Goal: Find specific page/section: Locate a particular part of the current website

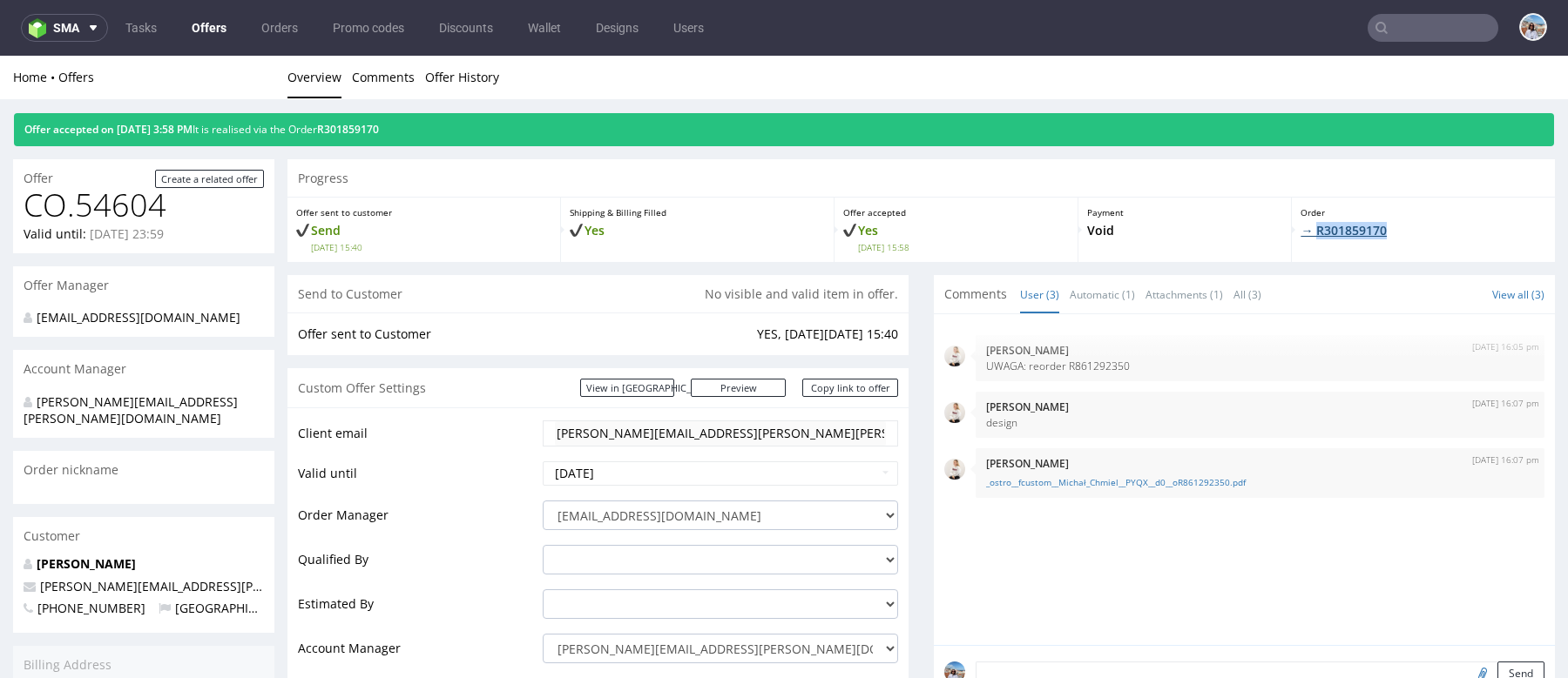
drag, startPoint x: 1416, startPoint y: 236, endPoint x: 1301, endPoint y: 235, distance: 115.0
click at [1301, 235] on p "→ R301859170" at bounding box center [1423, 231] width 245 height 17
copy link "R301859170"
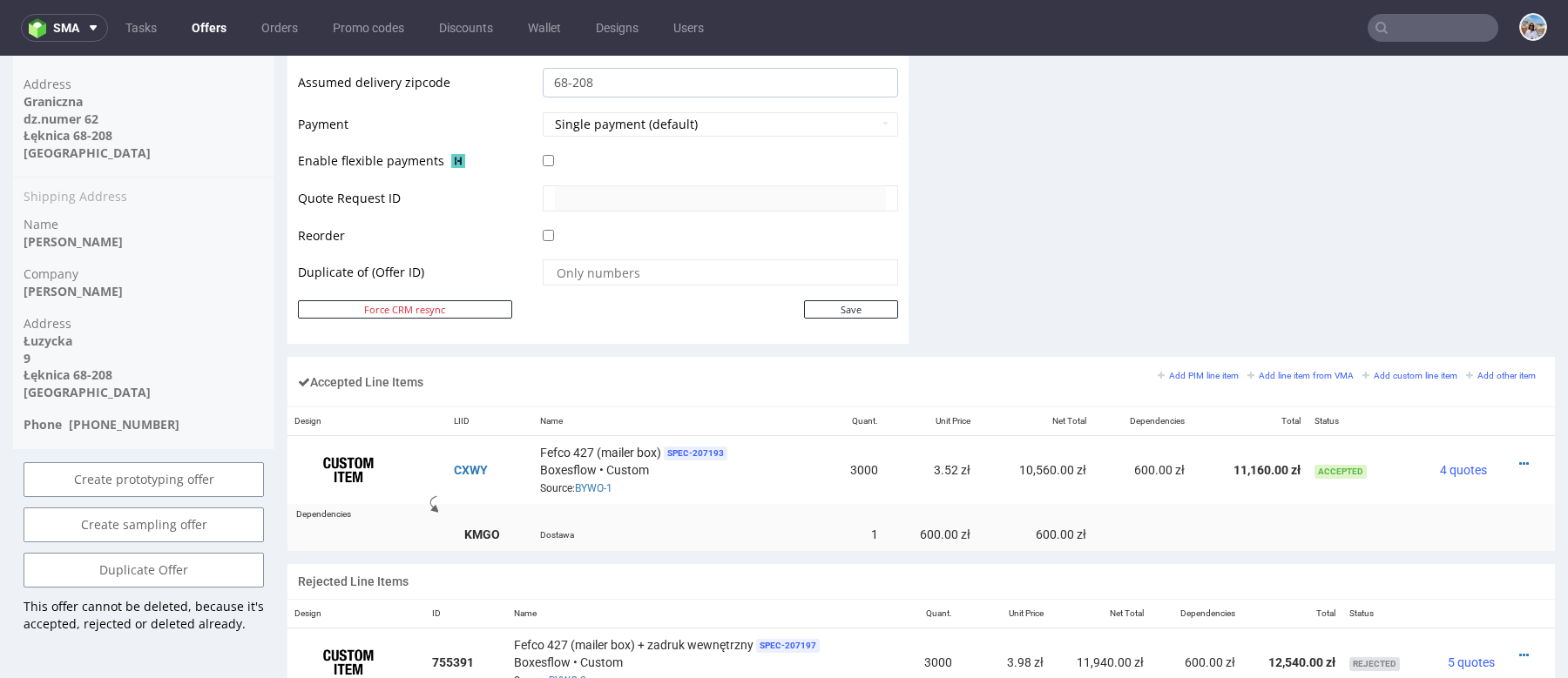
scroll to position [775, 0]
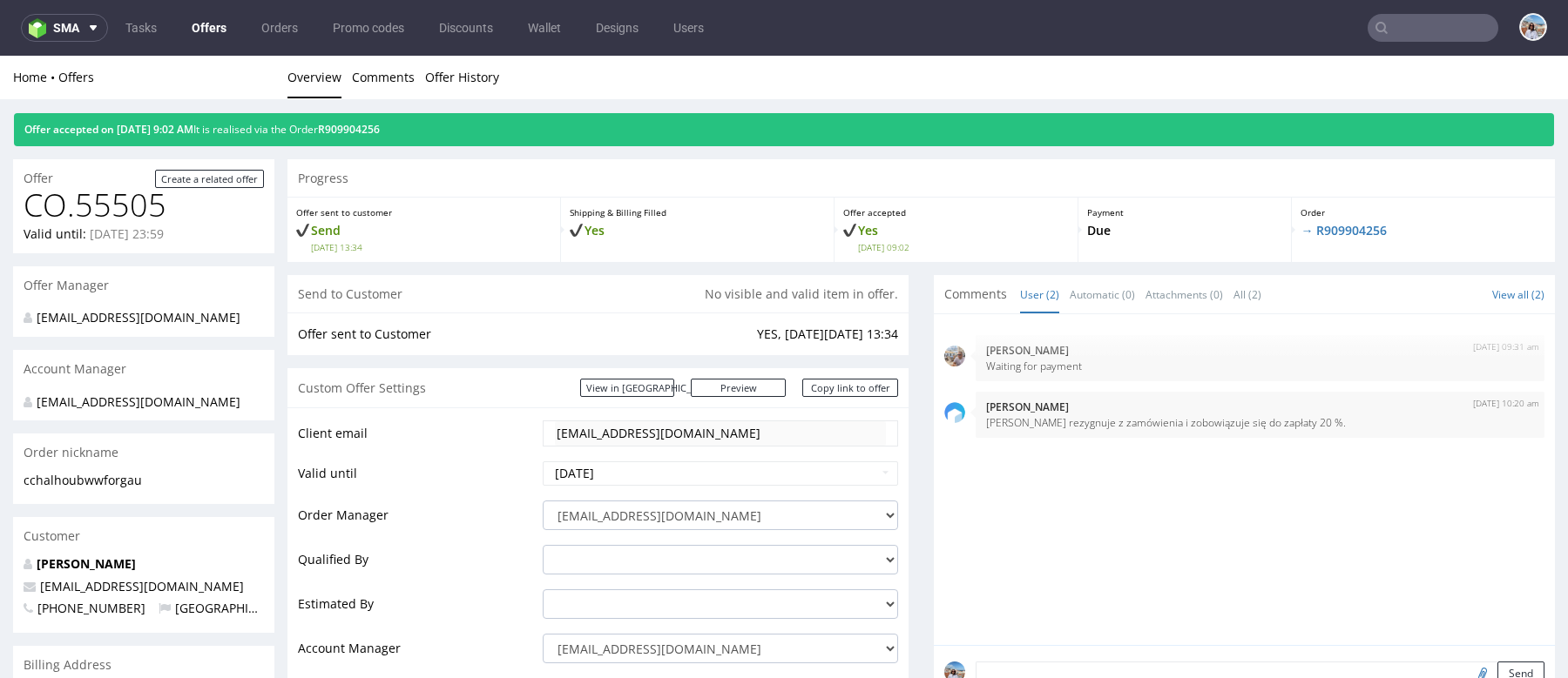
scroll to position [4, 0]
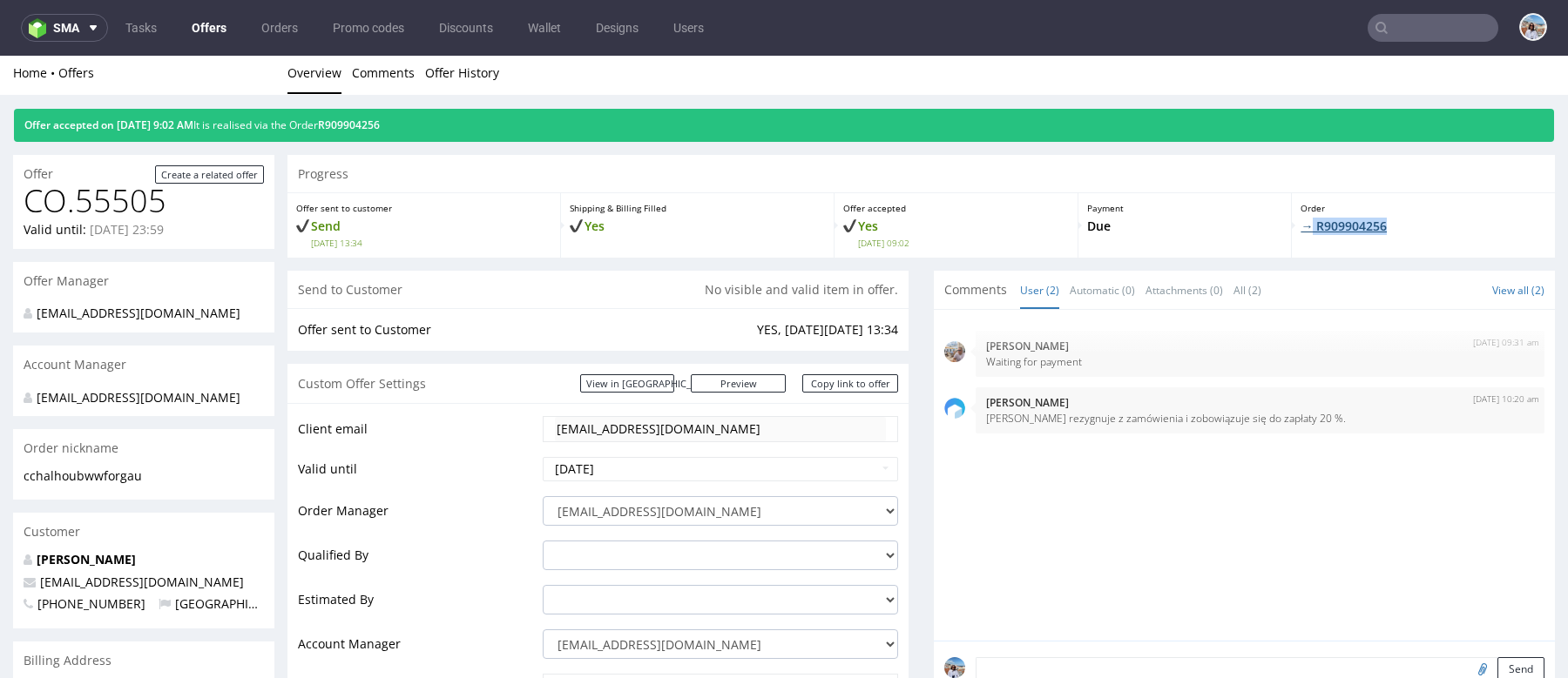
drag, startPoint x: 1412, startPoint y: 224, endPoint x: 1296, endPoint y: 222, distance: 116.0
click at [1253, 222] on p "→ R909904256" at bounding box center [1423, 227] width 245 height 17
copy link "R909904256"
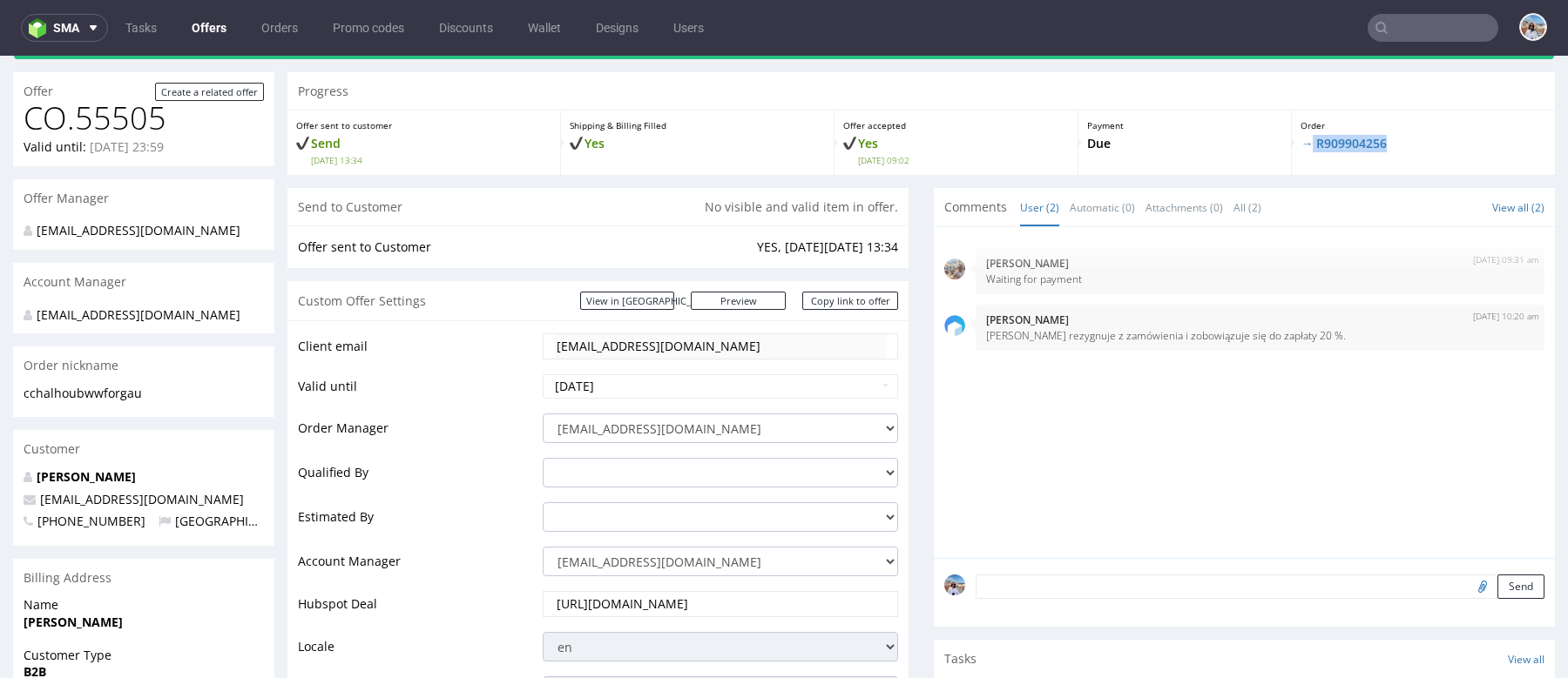
scroll to position [0, 0]
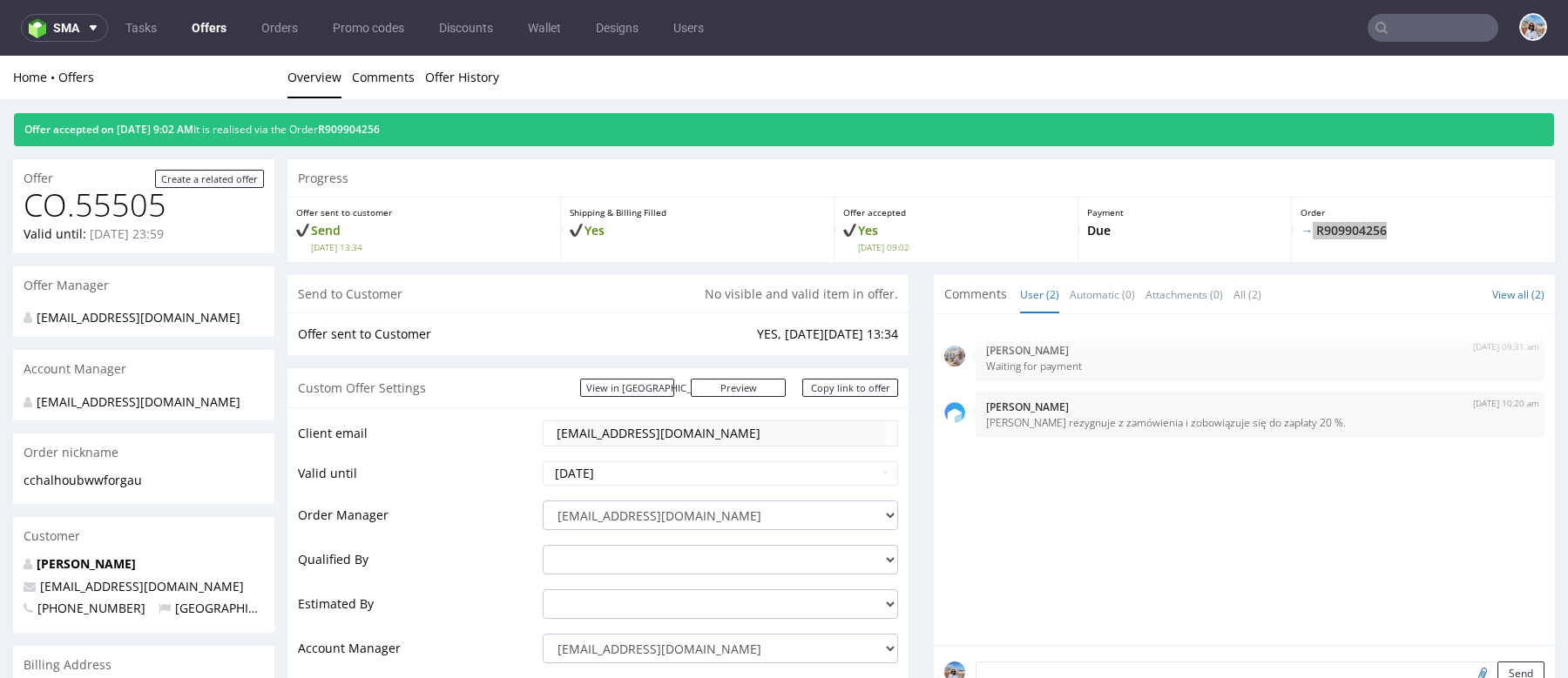
click at [1253, 33] on input "text" at bounding box center [1432, 27] width 131 height 28
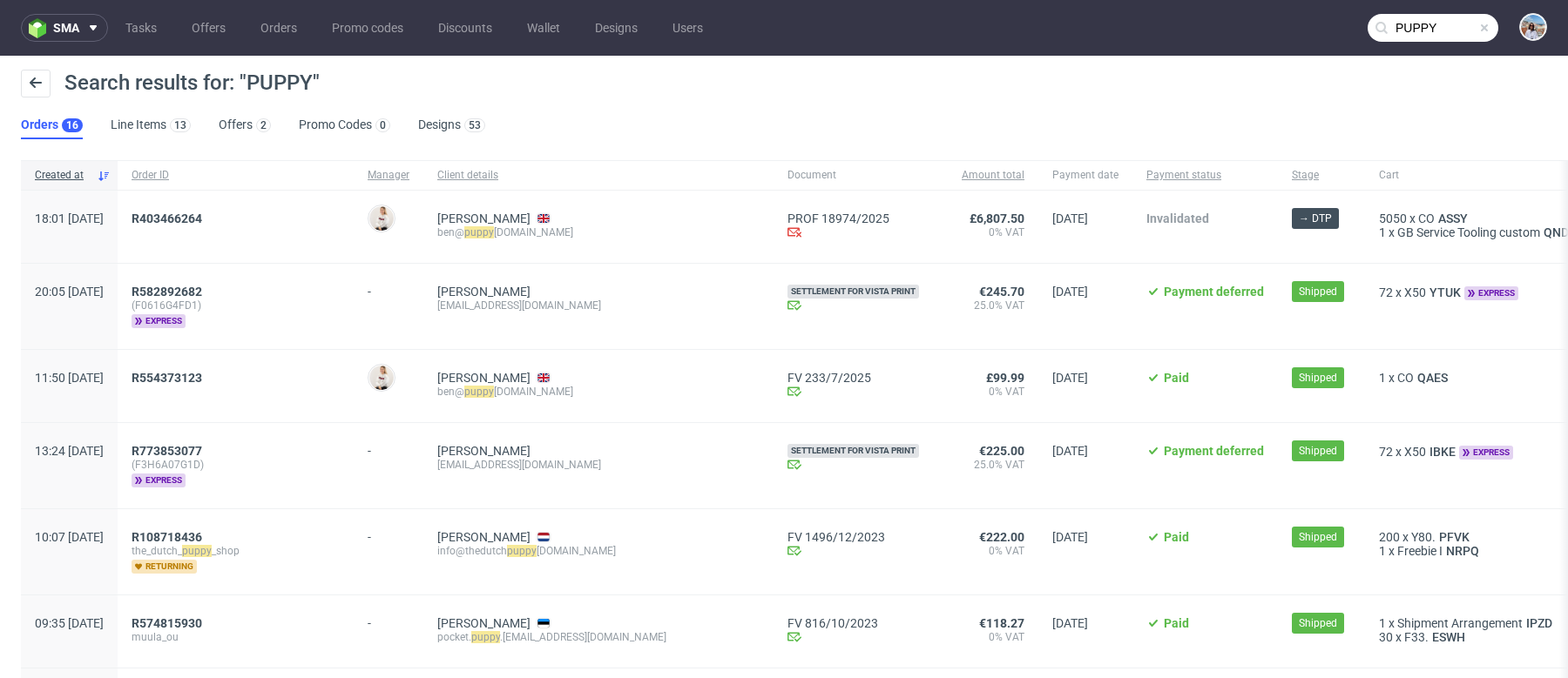
click at [562, 234] on div "ben@ puppy starts.com" at bounding box center [598, 232] width 323 height 14
copy div "puppy starts"
click at [572, 231] on div "ben@ puppy starts.com" at bounding box center [598, 232] width 323 height 14
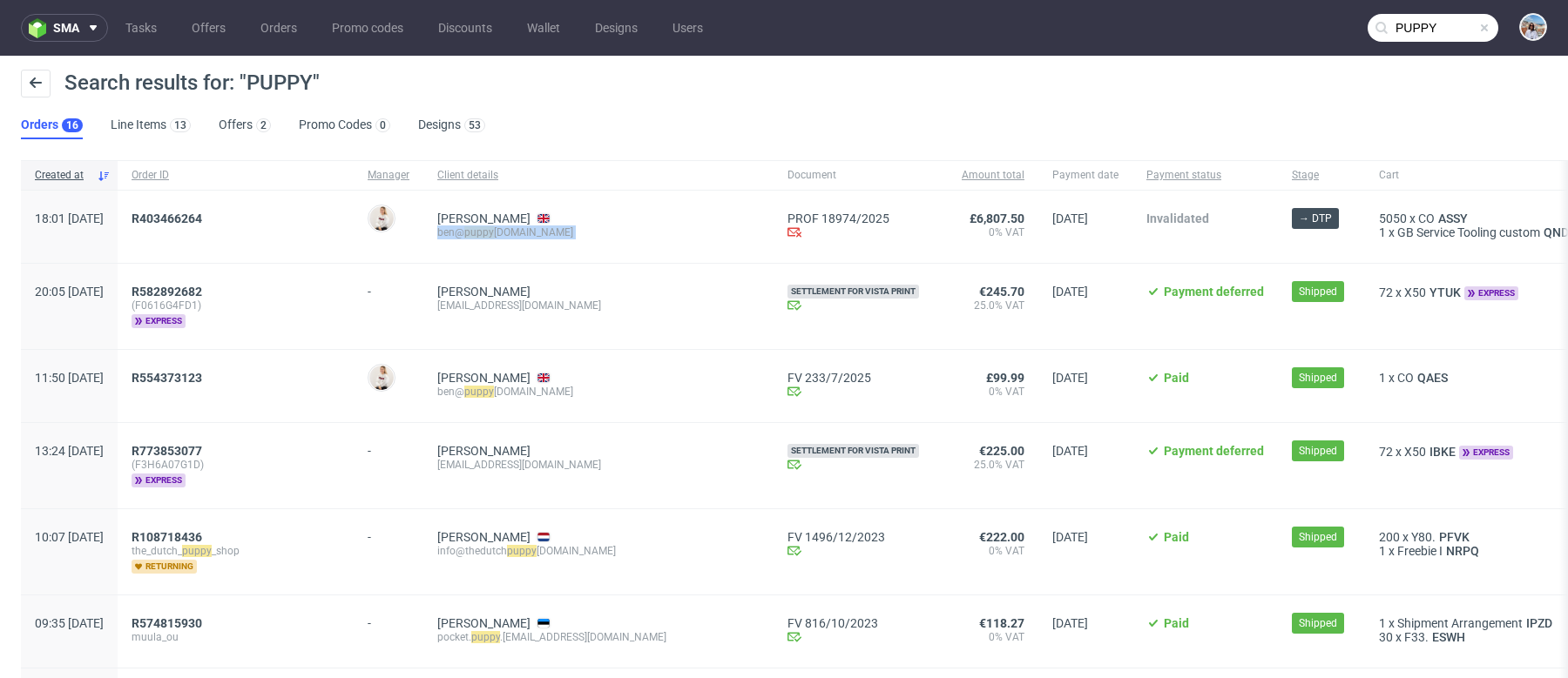
click at [572, 231] on div "ben@ puppy starts.com" at bounding box center [598, 232] width 323 height 14
copy div "ben@ puppy starts.com"
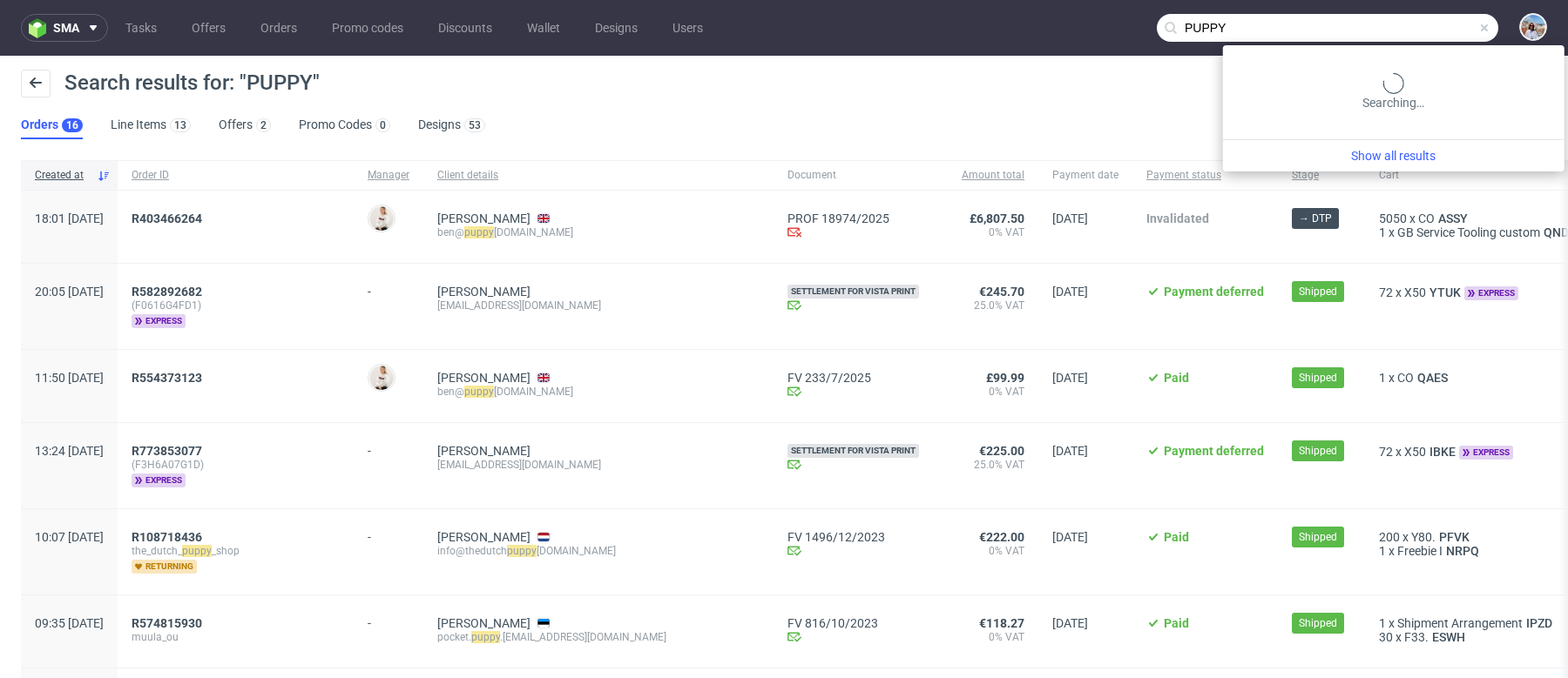
click at [1253, 18] on input "PUPPY" at bounding box center [1328, 27] width 341 height 28
paste input "ben@puppystarts.com"
type input "ben@puppystarts.com"
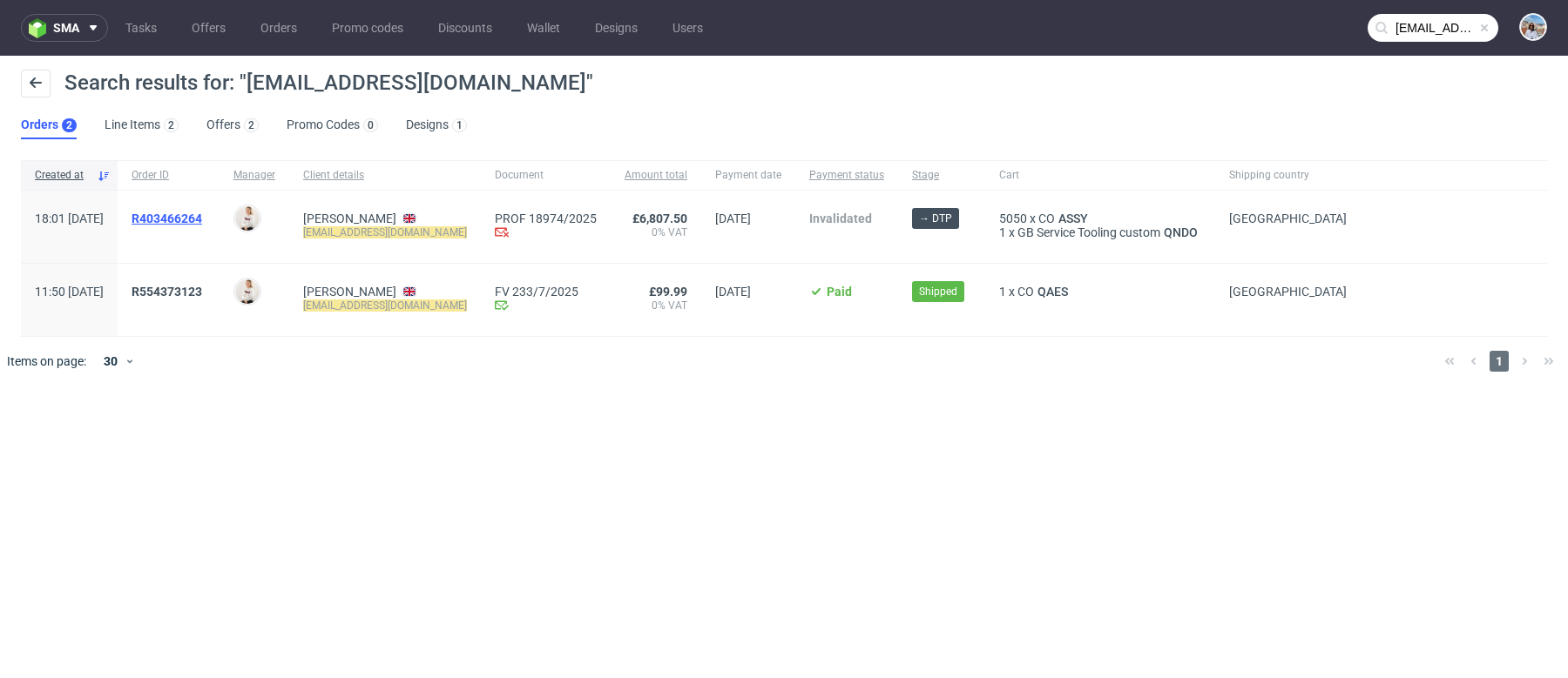
click at [203, 211] on span "R403466264" at bounding box center [167, 218] width 71 height 14
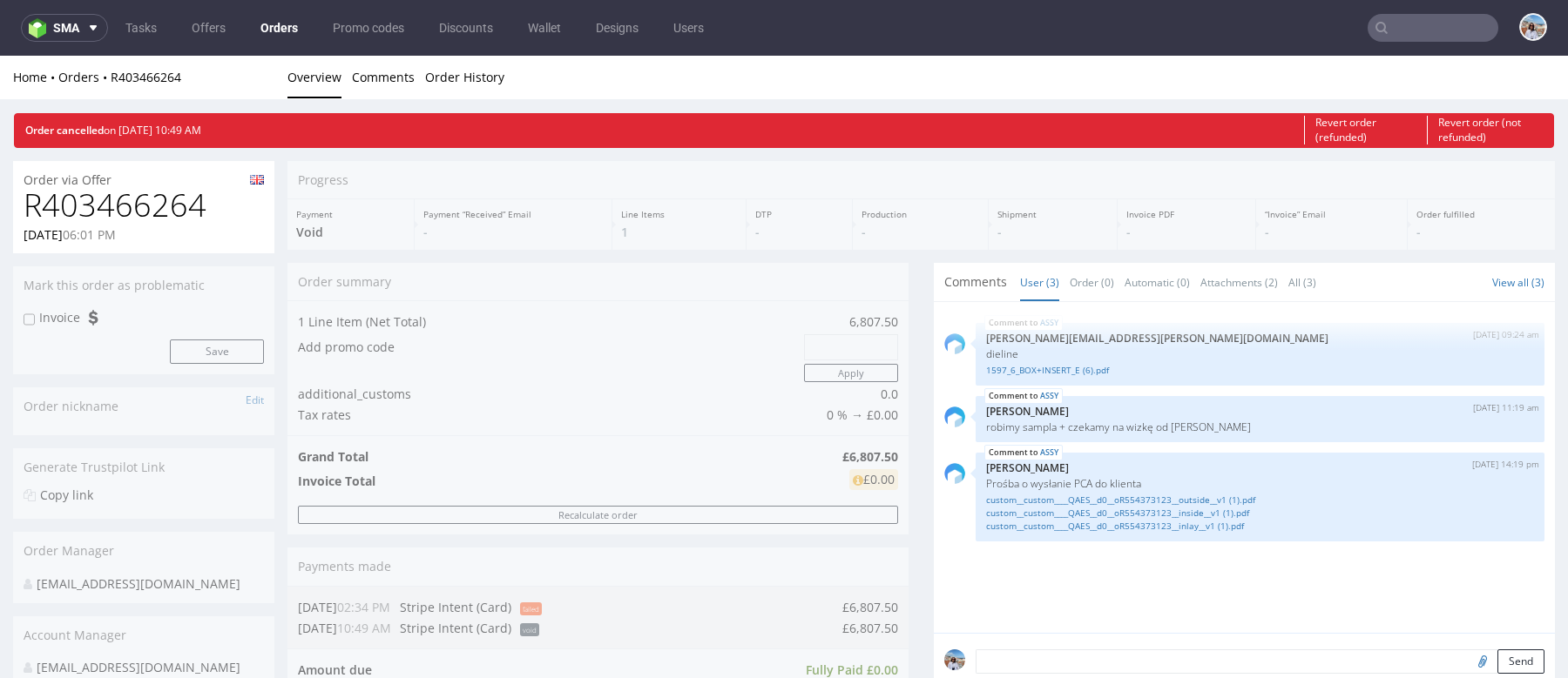
click at [172, 212] on h1 "R403466264" at bounding box center [143, 205] width 240 height 35
copy h1 "R403466264"
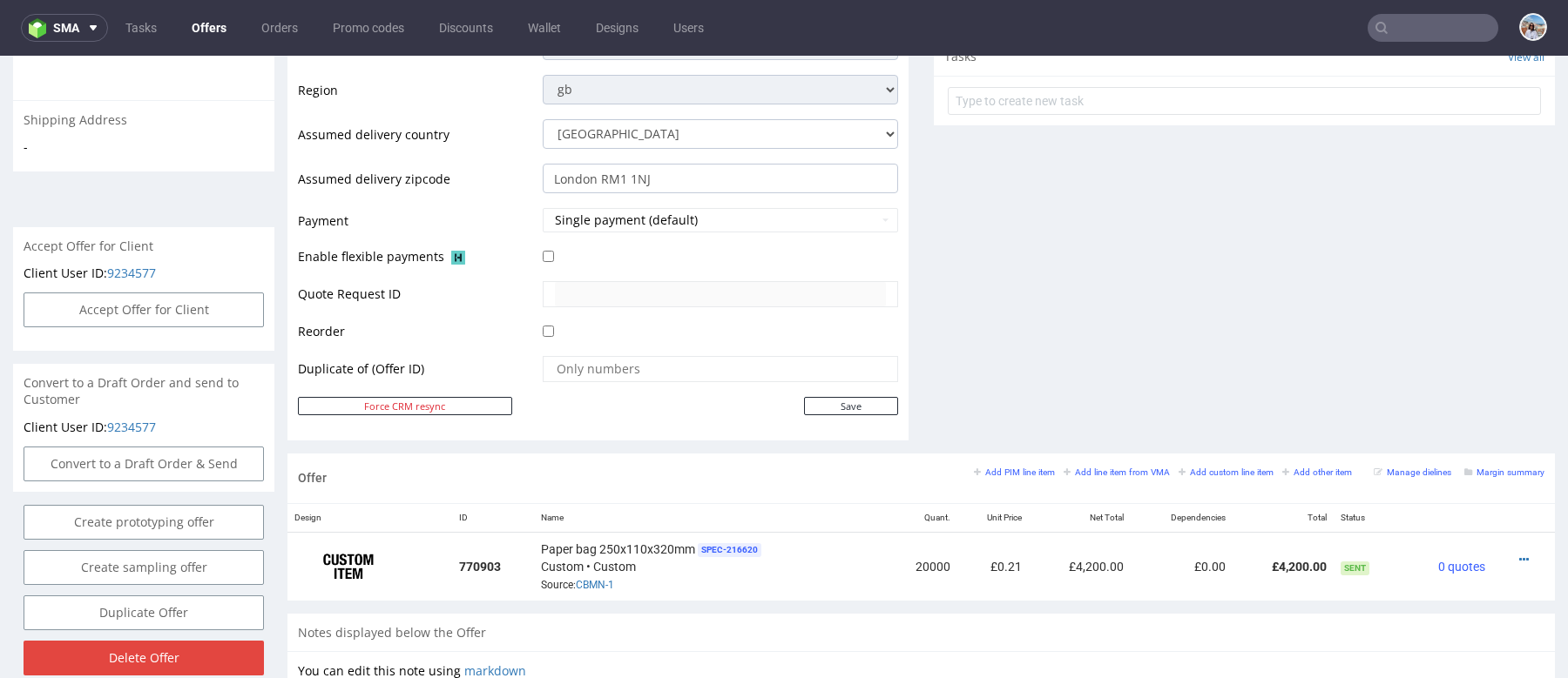
scroll to position [724, 0]
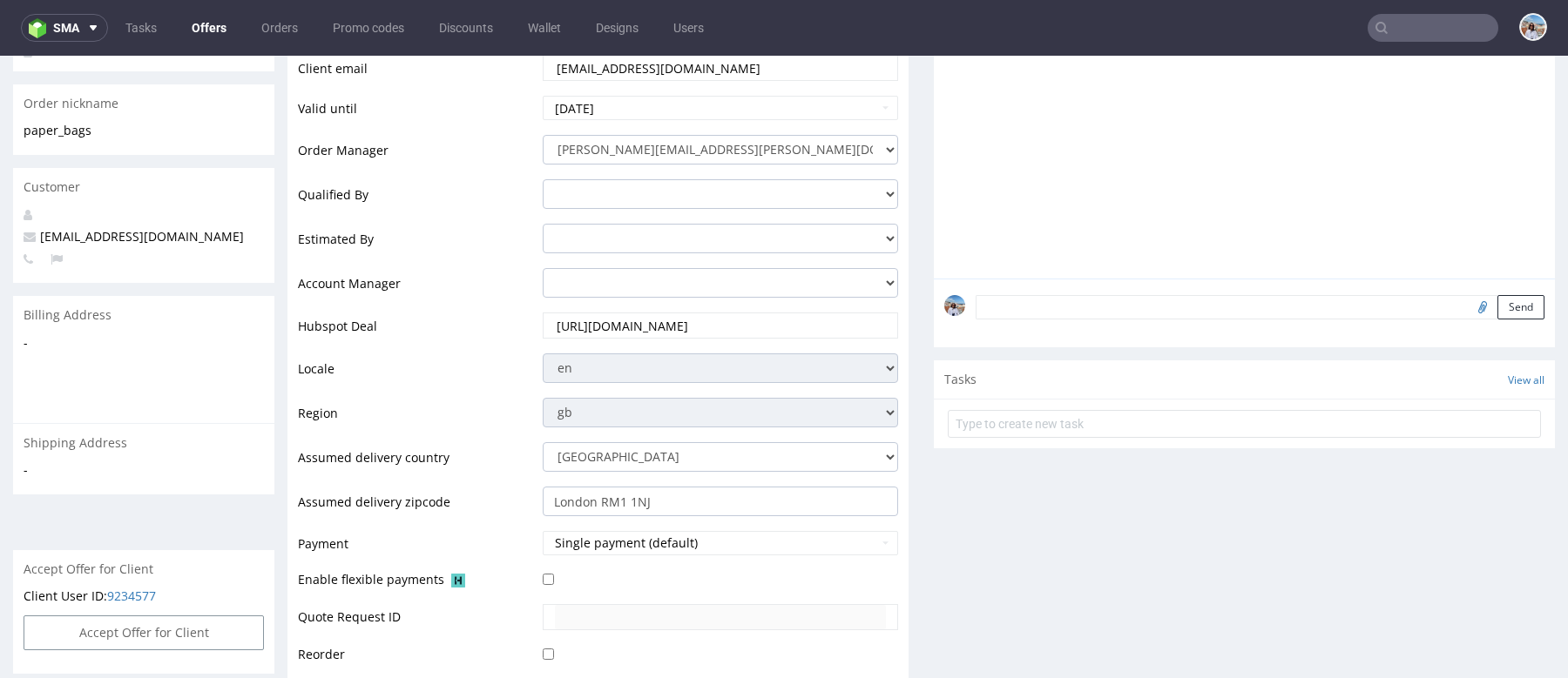
scroll to position [424, 0]
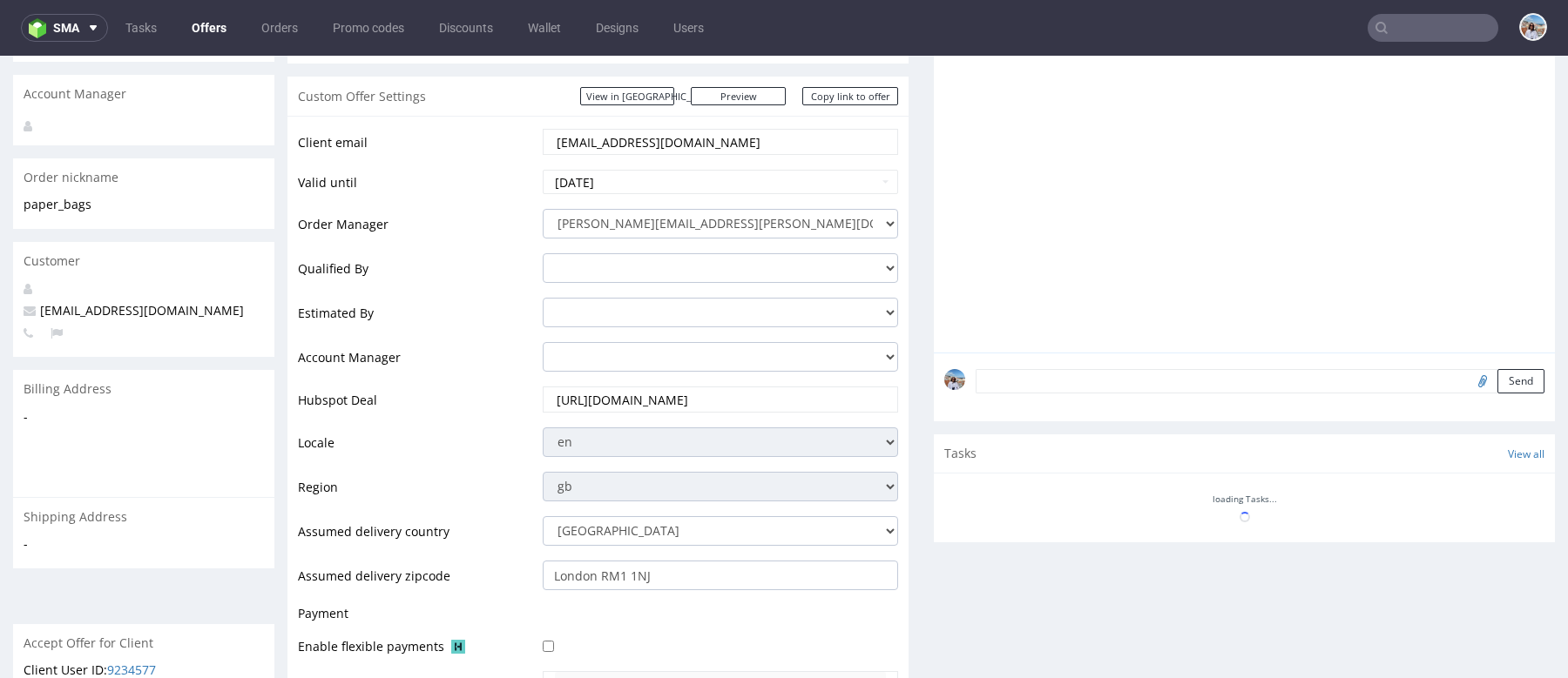
scroll to position [744, 0]
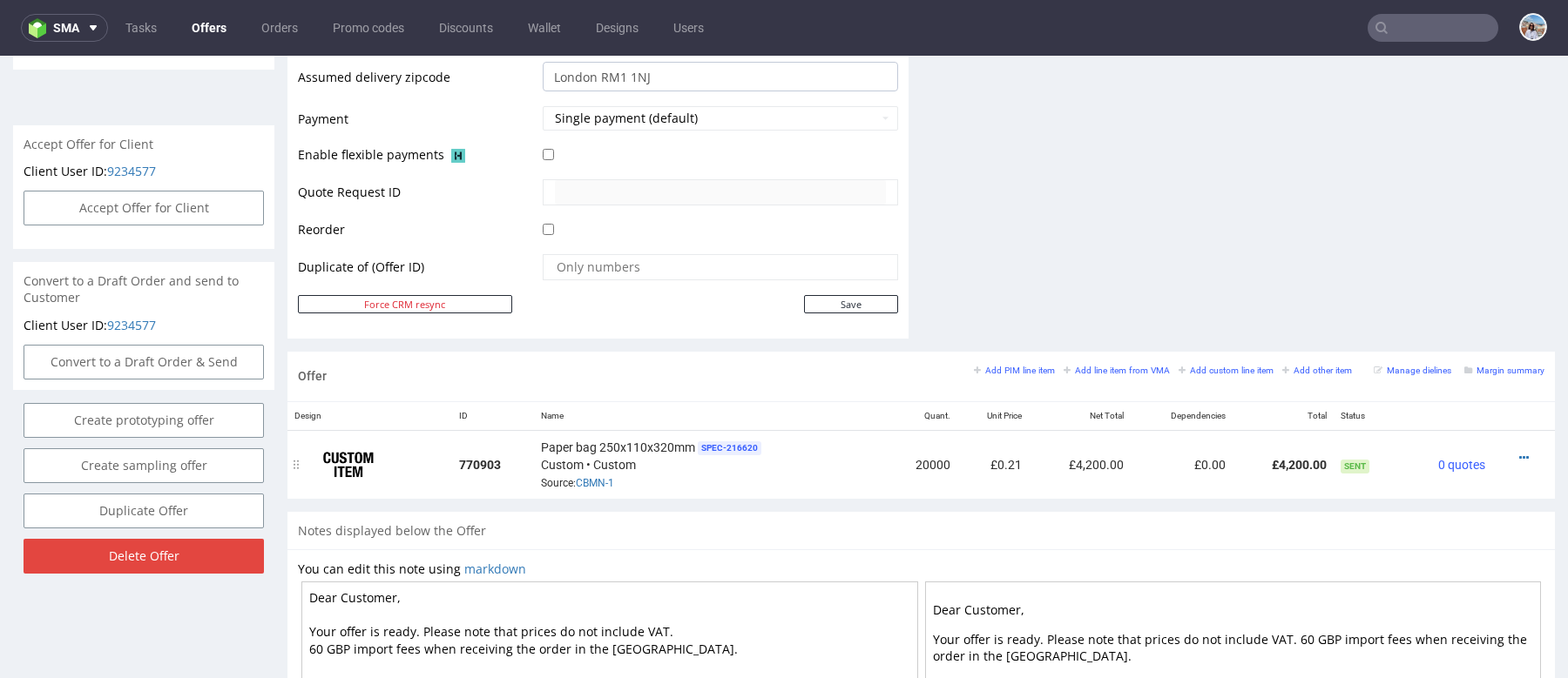
click at [593, 486] on div "Paper bag 250x110x320mm SPEC- 216620 Custom • Custom Source: CBMN-1" at bounding box center [709, 465] width 337 height 54
click at [601, 478] on link "CBMN-1" at bounding box center [595, 483] width 39 height 13
